Goal: Information Seeking & Learning: Learn about a topic

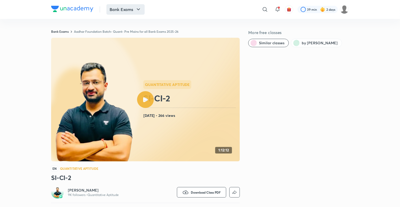
click at [125, 8] on button "Bank Exams" at bounding box center [126, 9] width 38 height 10
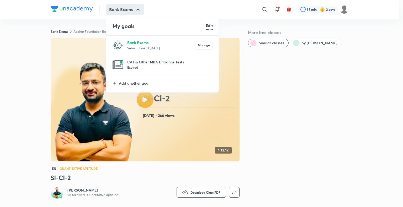
click at [128, 46] on p "Subscription till [DATE]" at bounding box center [161, 47] width 68 height 5
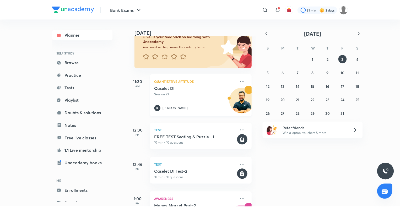
scroll to position [104, 0]
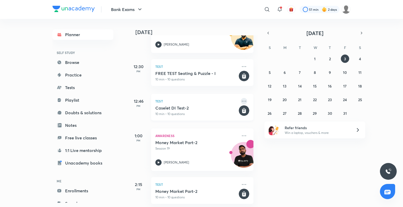
click at [241, 98] on icon at bounding box center [244, 101] width 6 height 6
click at [277, 115] on p "Go to course page" at bounding box center [280, 114] width 36 height 6
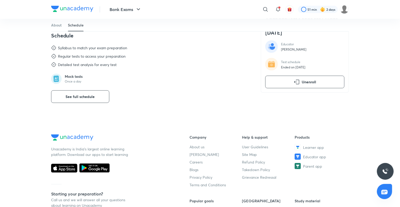
scroll to position [215, 0]
click at [77, 94] on span "See full schedule" at bounding box center [80, 96] width 29 height 5
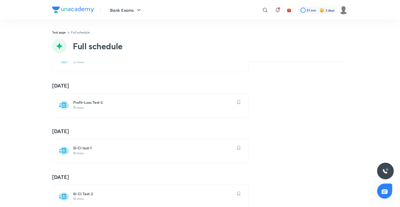
scroll to position [449, 0]
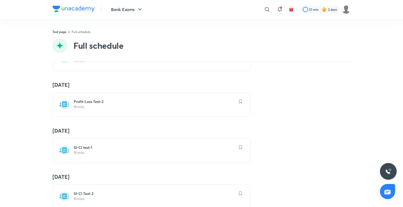
click at [78, 142] on div "SI-CI test-1 10 mins" at bounding box center [151, 151] width 198 height 24
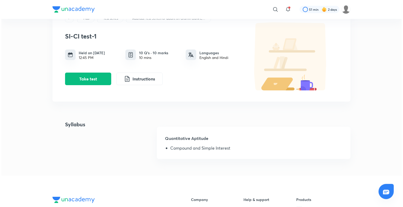
scroll to position [27, 0]
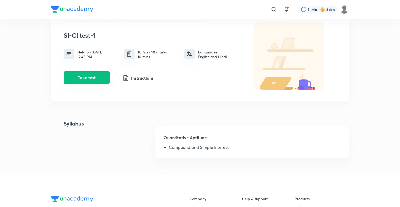
click at [93, 80] on button "Take test" at bounding box center [87, 77] width 46 height 13
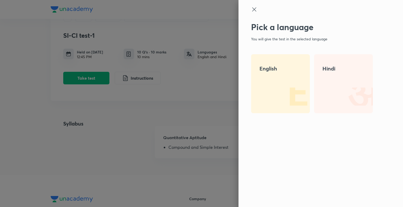
click at [285, 82] on img at bounding box center [293, 97] width 34 height 34
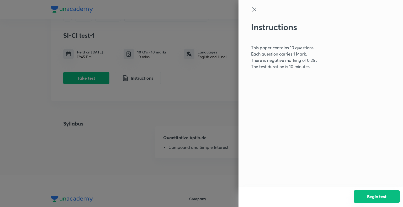
click at [378, 197] on button "Begin test" at bounding box center [377, 197] width 46 height 13
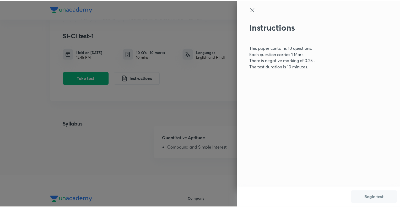
scroll to position [0, 0]
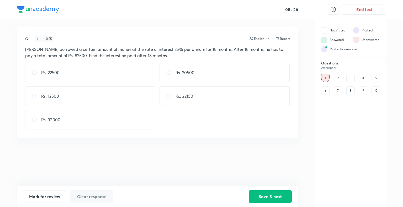
click at [94, 69] on div "Rs. 22500" at bounding box center [90, 72] width 130 height 19
radio input "true"
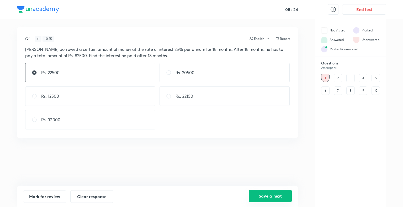
click at [270, 197] on button "Save & next" at bounding box center [270, 196] width 43 height 13
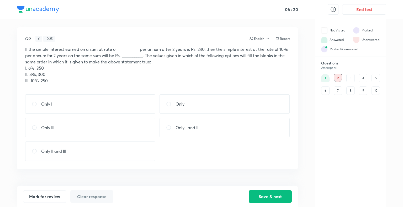
click at [351, 76] on div "3" at bounding box center [350, 78] width 8 height 8
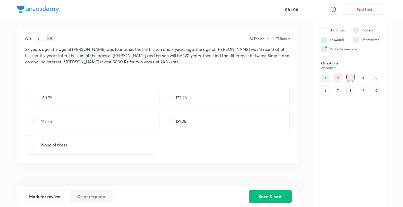
click at [360, 78] on div "4" at bounding box center [363, 78] width 8 height 8
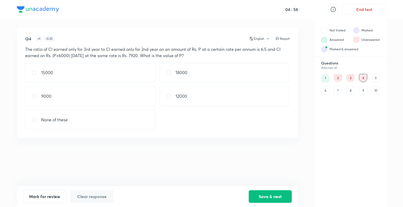
click at [376, 78] on div "5" at bounding box center [376, 78] width 8 height 8
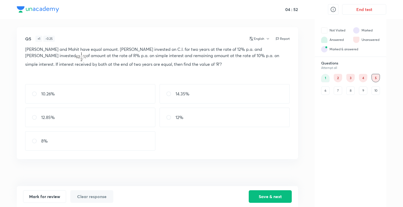
click at [361, 78] on div "4" at bounding box center [363, 78] width 8 height 8
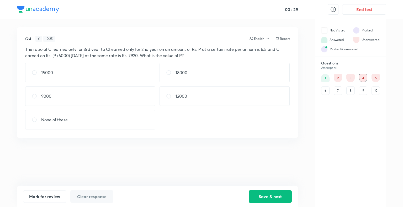
click at [197, 103] on div "12000" at bounding box center [225, 96] width 130 height 19
radio input "true"
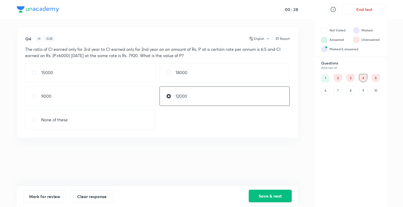
click at [271, 193] on button "Save & next" at bounding box center [270, 196] width 43 height 13
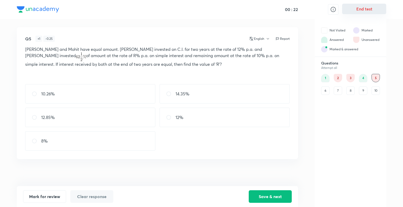
click at [376, 7] on button "End test" at bounding box center [364, 9] width 44 height 10
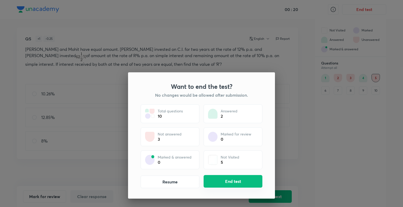
click at [244, 178] on button "End test" at bounding box center [233, 181] width 59 height 13
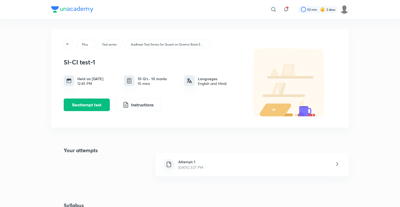
click at [233, 164] on div "Attempt 1 [DATE] 3:27 PM" at bounding box center [253, 165] width 194 height 24
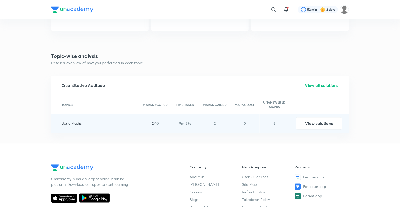
scroll to position [537, 0]
click at [330, 121] on button "View solutions" at bounding box center [319, 123] width 46 height 13
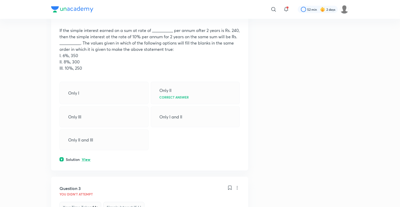
scroll to position [273, 0]
click at [85, 161] on p "View" at bounding box center [86, 160] width 9 height 4
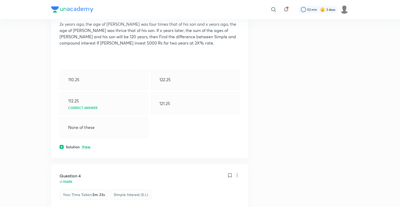
scroll to position [687, 0]
click at [83, 148] on p "View" at bounding box center [86, 148] width 9 height 4
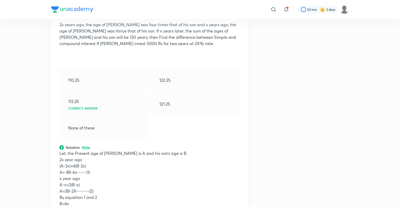
click at [83, 148] on p "Hide" at bounding box center [86, 148] width 8 height 4
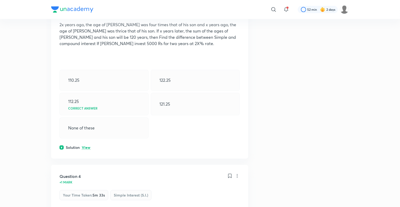
click at [86, 146] on p "View" at bounding box center [86, 148] width 9 height 4
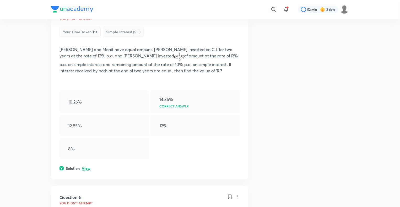
scroll to position [1135, 0]
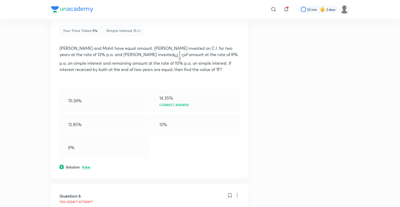
click at [86, 166] on p "View" at bounding box center [86, 168] width 9 height 4
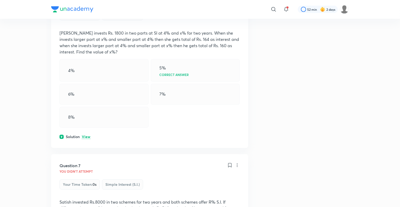
scroll to position [1426, 0]
click at [85, 136] on p "View" at bounding box center [86, 137] width 9 height 4
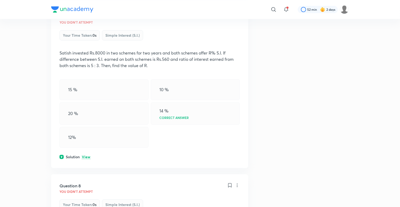
scroll to position [1709, 0]
click at [85, 156] on p "View" at bounding box center [86, 158] width 9 height 4
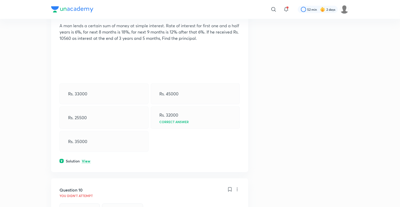
scroll to position [2166, 0]
click at [88, 159] on p "View" at bounding box center [86, 161] width 9 height 4
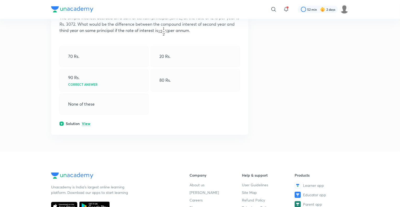
scroll to position [2478, 0]
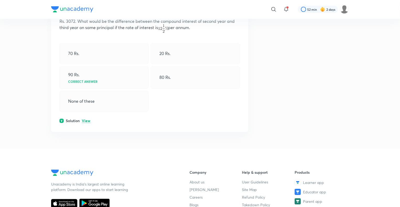
click at [83, 119] on p "View" at bounding box center [86, 121] width 9 height 4
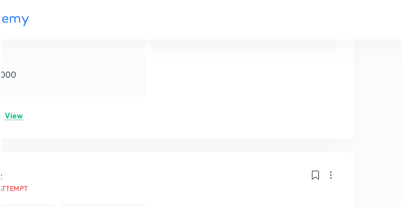
scroll to position [0, 0]
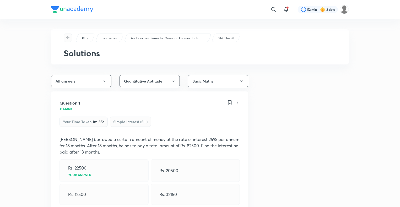
click at [66, 39] on icon "button" at bounding box center [68, 38] width 4 height 4
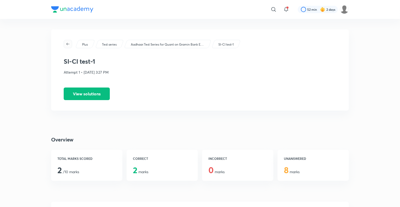
click at [66, 46] on icon "button" at bounding box center [68, 44] width 4 height 4
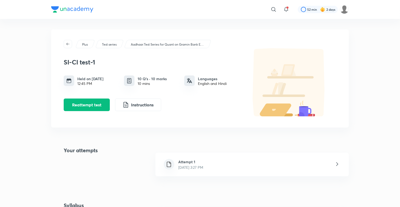
click at [66, 46] on icon "button" at bounding box center [68, 44] width 4 height 4
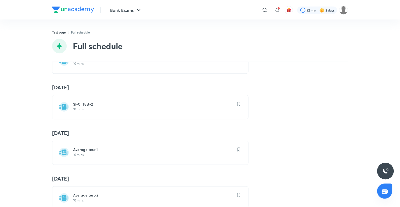
scroll to position [539, 0]
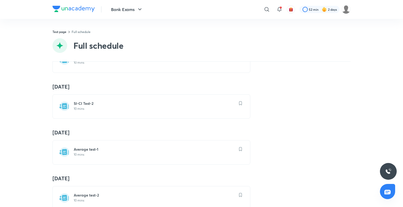
click at [85, 103] on h6 "SI-CI Test-2" at bounding box center [155, 103] width 162 height 5
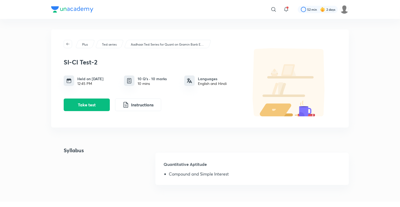
click at [85, 103] on button "Take test" at bounding box center [87, 105] width 46 height 13
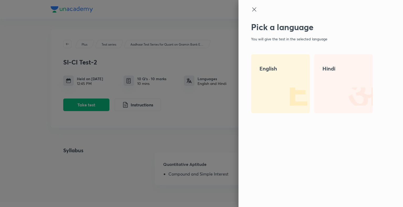
click at [278, 90] on img at bounding box center [293, 97] width 34 height 34
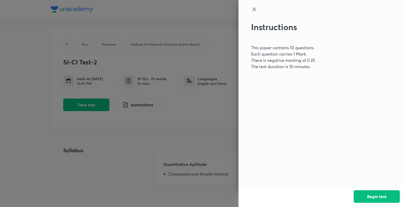
click at [378, 195] on button "Begin test" at bounding box center [377, 197] width 46 height 13
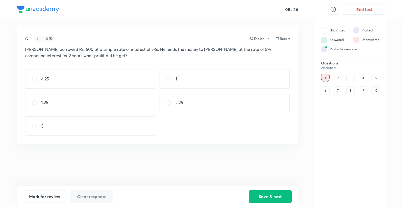
click at [99, 98] on div "1.25" at bounding box center [90, 102] width 130 height 19
radio input "true"
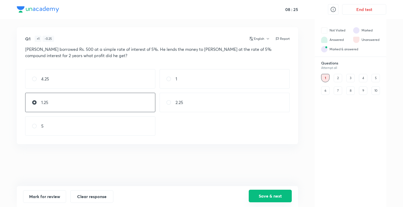
click at [273, 195] on button "Save & next" at bounding box center [270, 196] width 43 height 13
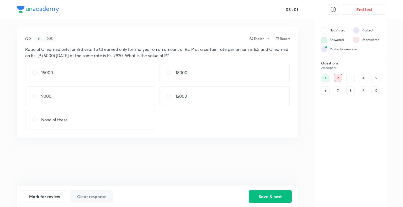
click at [193, 92] on div "12000" at bounding box center [225, 96] width 130 height 19
radio input "true"
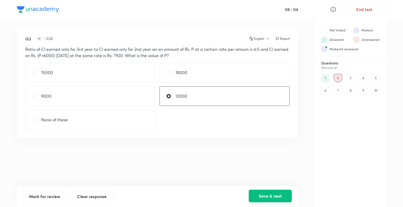
click at [273, 198] on button "Save & next" at bounding box center [270, 196] width 43 height 13
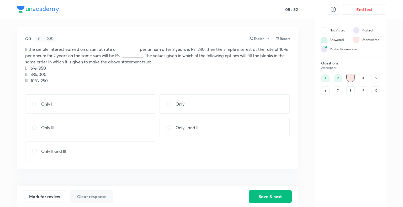
click at [182, 107] on p "Only II" at bounding box center [182, 104] width 12 height 6
radio input "true"
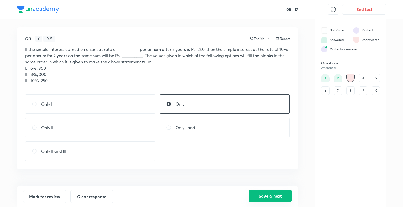
click at [270, 195] on button "Save & next" at bounding box center [270, 196] width 43 height 13
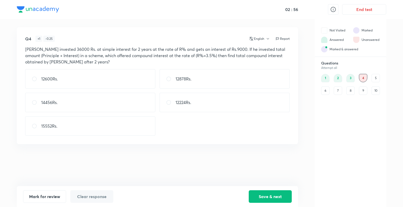
click at [73, 133] on div "15552Rs." at bounding box center [90, 126] width 130 height 19
radio input "true"
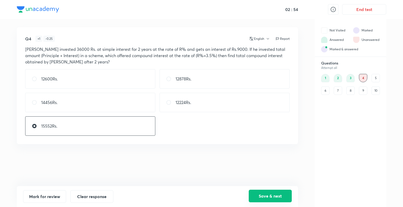
click at [264, 193] on button "Save & next" at bounding box center [270, 196] width 43 height 13
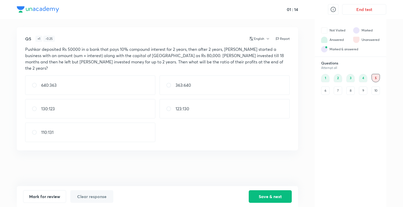
click at [208, 77] on div "363:640" at bounding box center [225, 85] width 130 height 19
radio input "true"
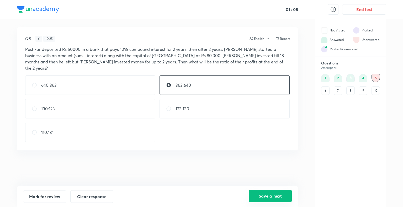
click at [261, 199] on button "Save & next" at bounding box center [270, 196] width 43 height 13
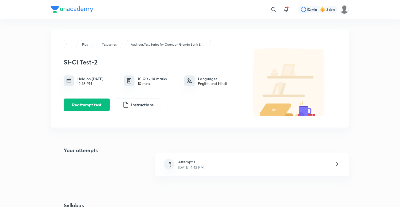
click at [218, 164] on div "Attempt 1 [DATE] 4:42 PM" at bounding box center [253, 165] width 194 height 24
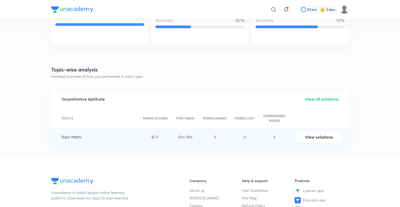
scroll to position [524, 0]
click at [318, 137] on button "View solutions" at bounding box center [319, 136] width 46 height 13
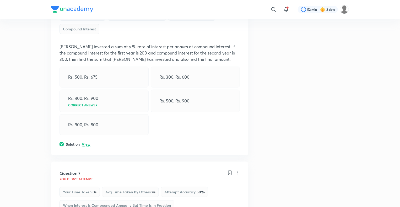
scroll to position [1040, 0]
click at [83, 143] on p "View" at bounding box center [86, 144] width 9 height 4
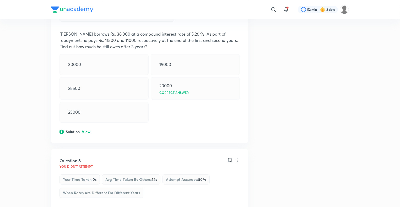
scroll to position [1522, 0]
click at [86, 131] on p "View" at bounding box center [86, 133] width 9 height 4
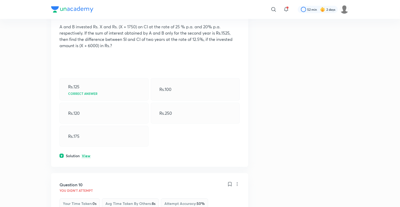
scroll to position [2050, 0]
click at [87, 154] on p "View" at bounding box center [86, 156] width 9 height 4
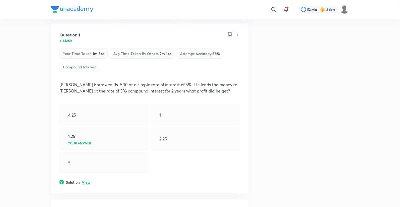
scroll to position [68, 0]
